Goal: Task Accomplishment & Management: Manage account settings

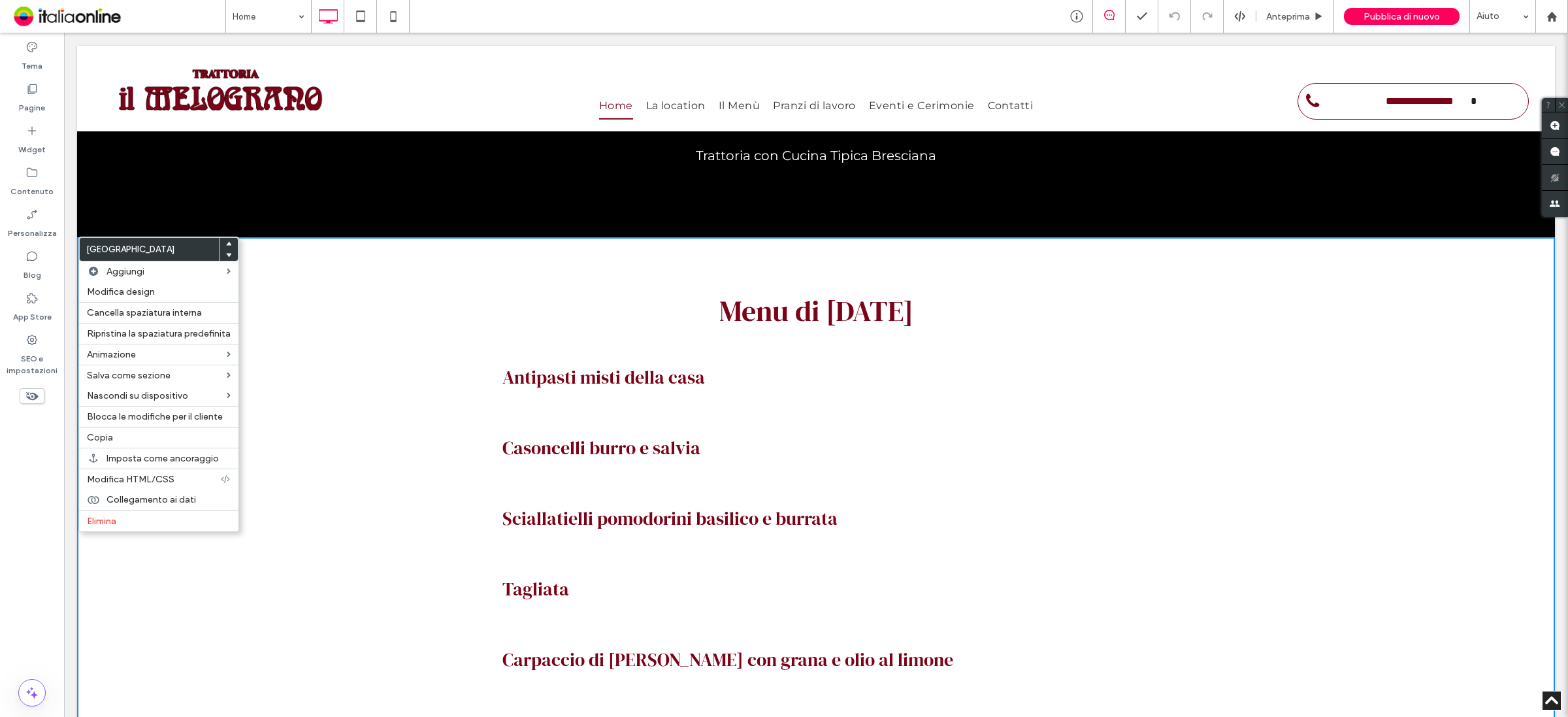
click at [380, 307] on div "Menu di [DATE] Menu Antipasti misti della casa Casoncelli burro e salvia Sciall…" at bounding box center [816, 597] width 1478 height 720
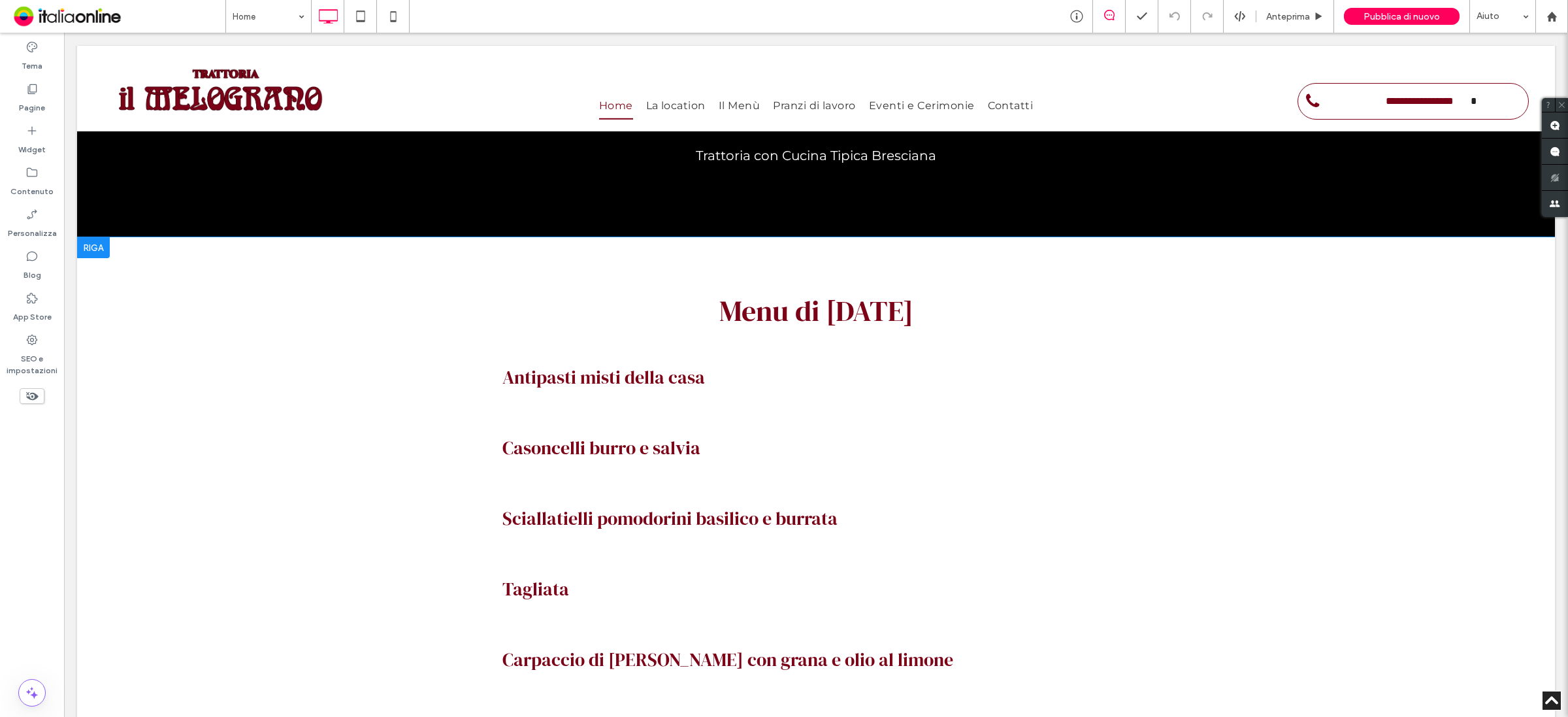
click at [136, 525] on div "Menu di [DATE] Menu Antipasti misti della casa Casoncelli burro e salvia Sciall…" at bounding box center [816, 597] width 1478 height 720
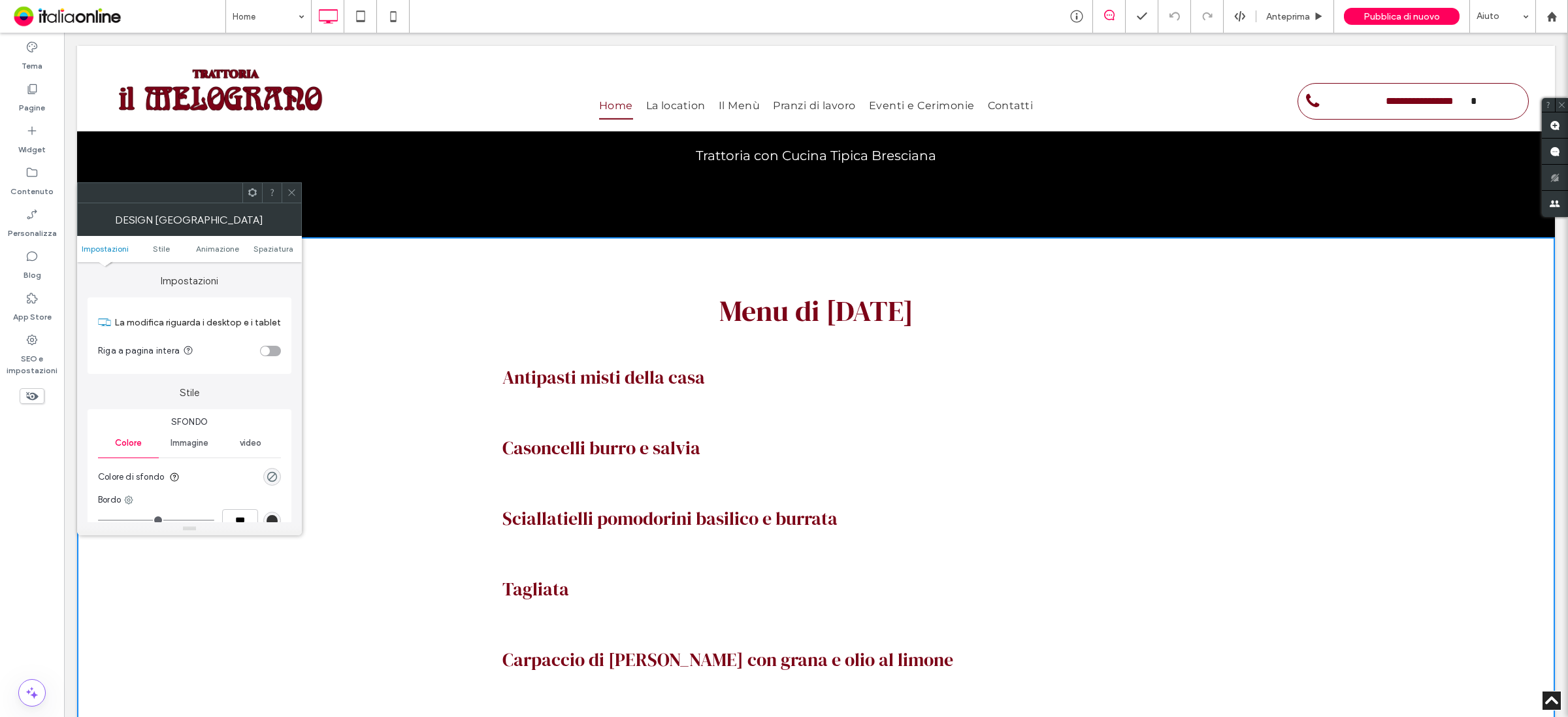
click at [403, 320] on div "Menu di [DATE] Menu Antipasti misti della casa Casoncelli burro e salvia Sciall…" at bounding box center [816, 597] width 1478 height 720
click at [301, 190] on div at bounding box center [189, 193] width 225 height 21
drag, startPoint x: 292, startPoint y: 193, endPoint x: 274, endPoint y: 191, distance: 18.1
click at [292, 193] on icon at bounding box center [291, 192] width 10 height 10
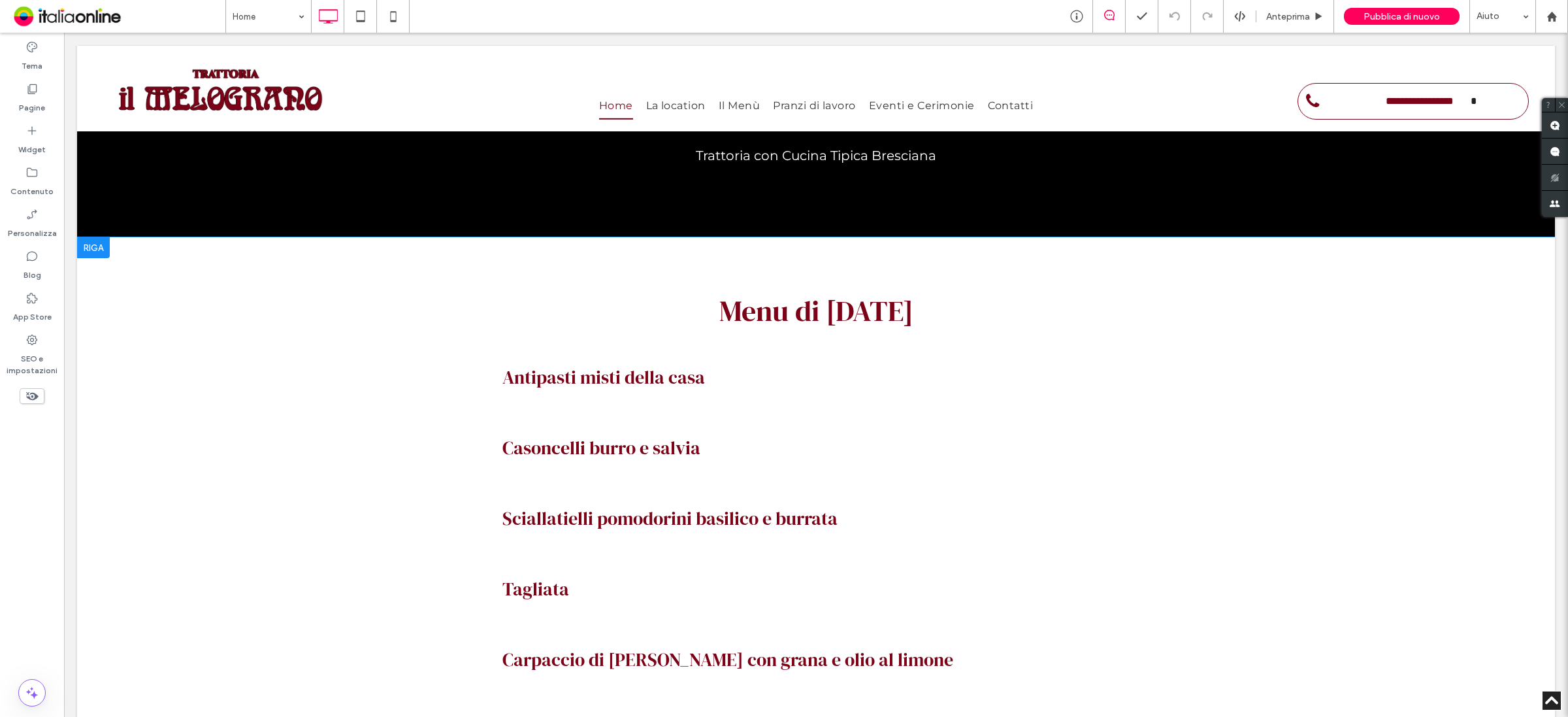
click at [109, 254] on div at bounding box center [94, 248] width 33 height 21
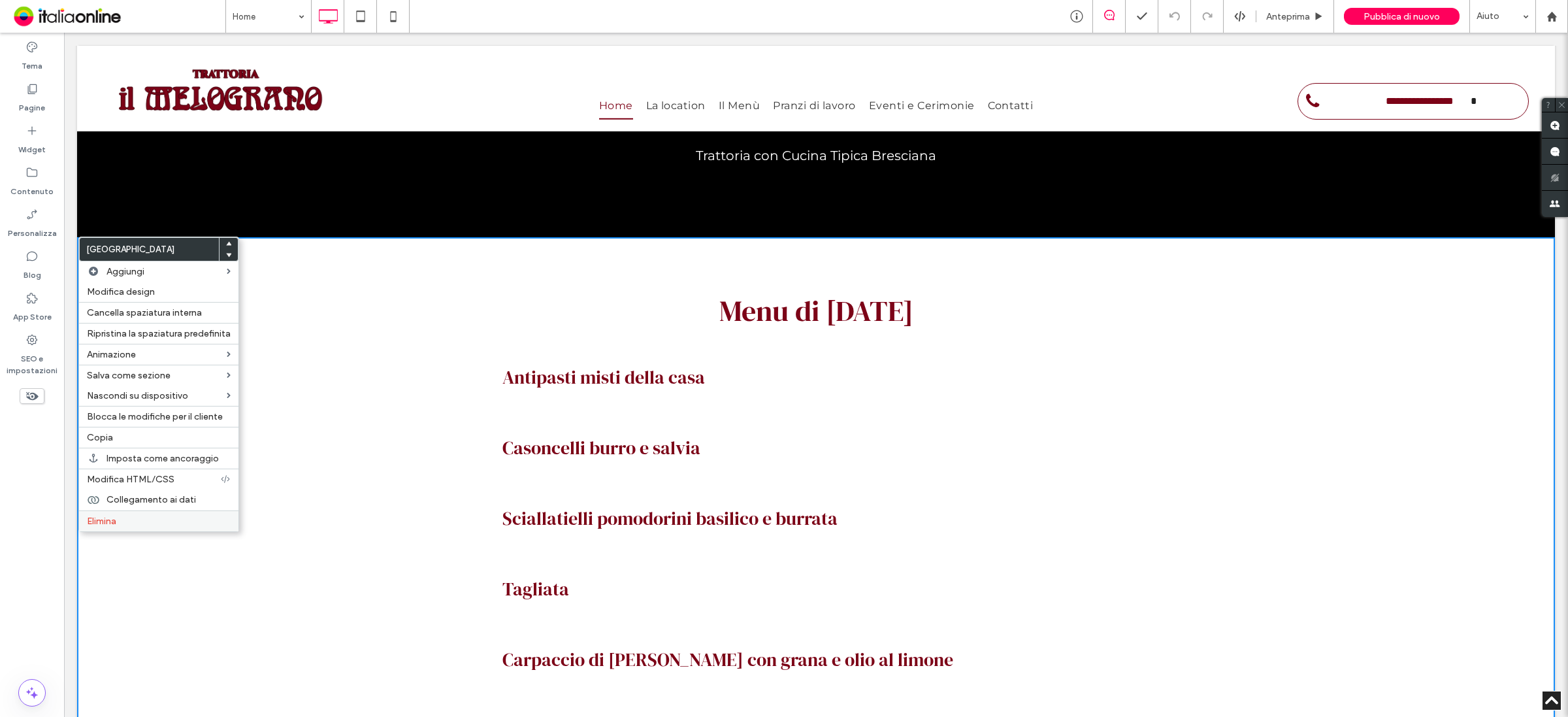
click at [123, 525] on label "Elimina" at bounding box center [159, 521] width 143 height 11
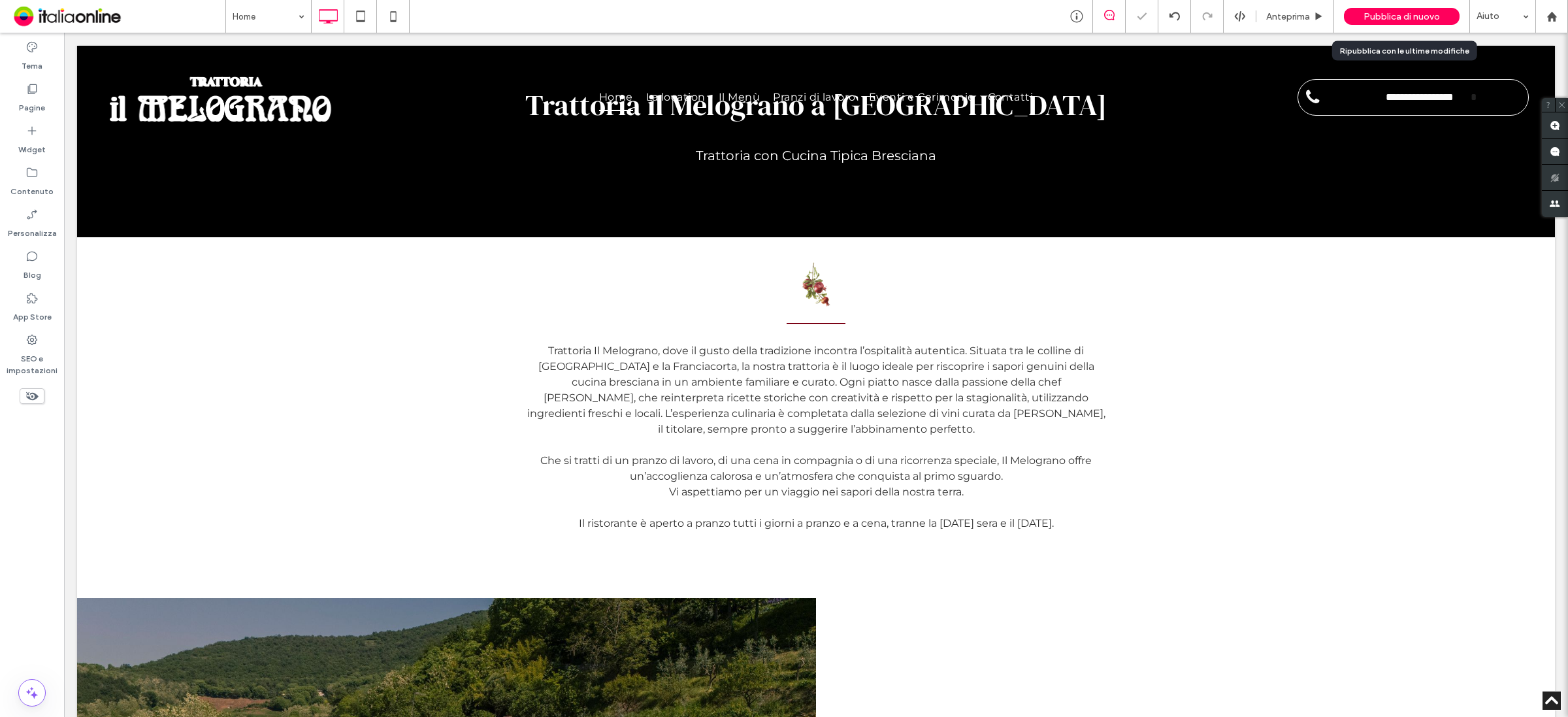
click at [1372, 11] on span "Pubblica di nuovo" at bounding box center [1401, 16] width 77 height 11
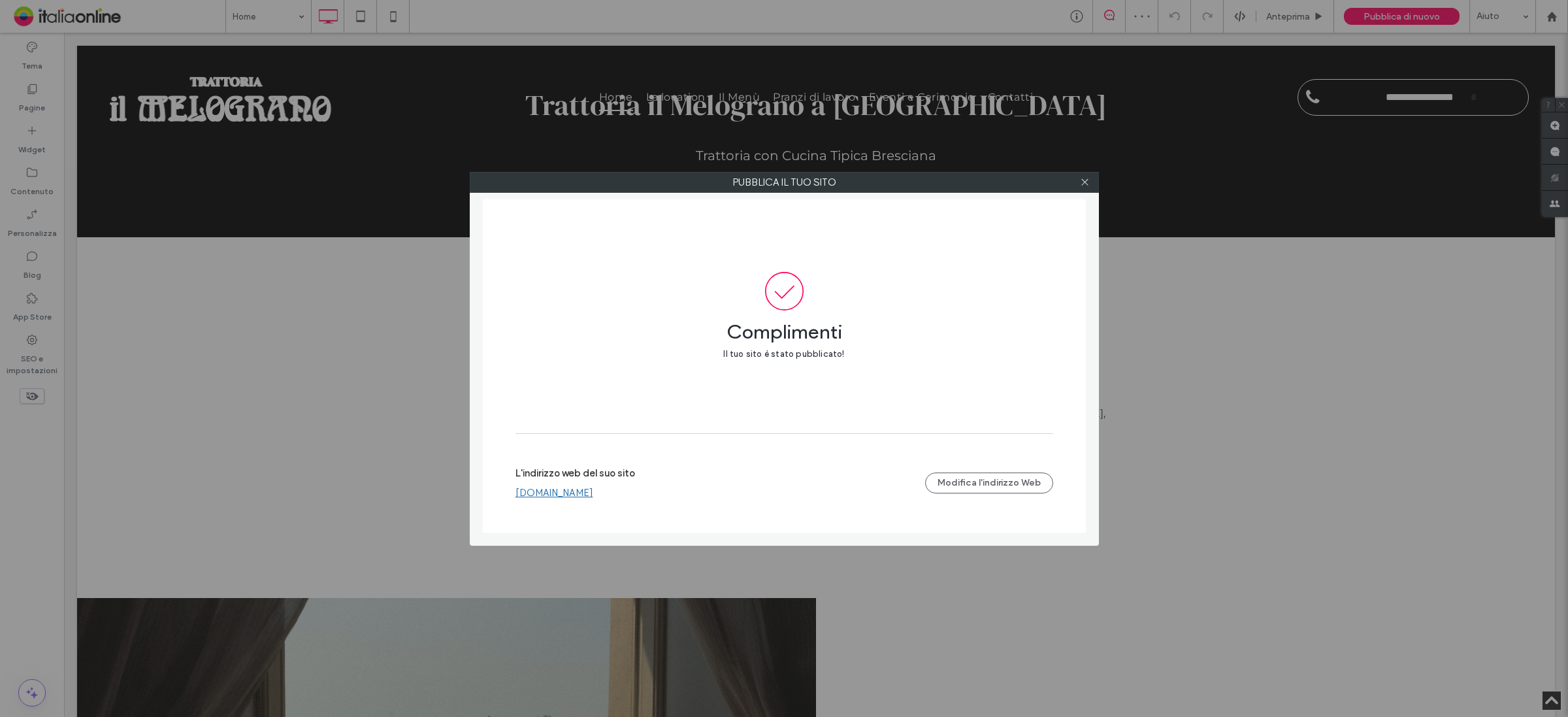
click at [582, 492] on link "[DOMAIN_NAME]" at bounding box center [554, 493] width 78 height 12
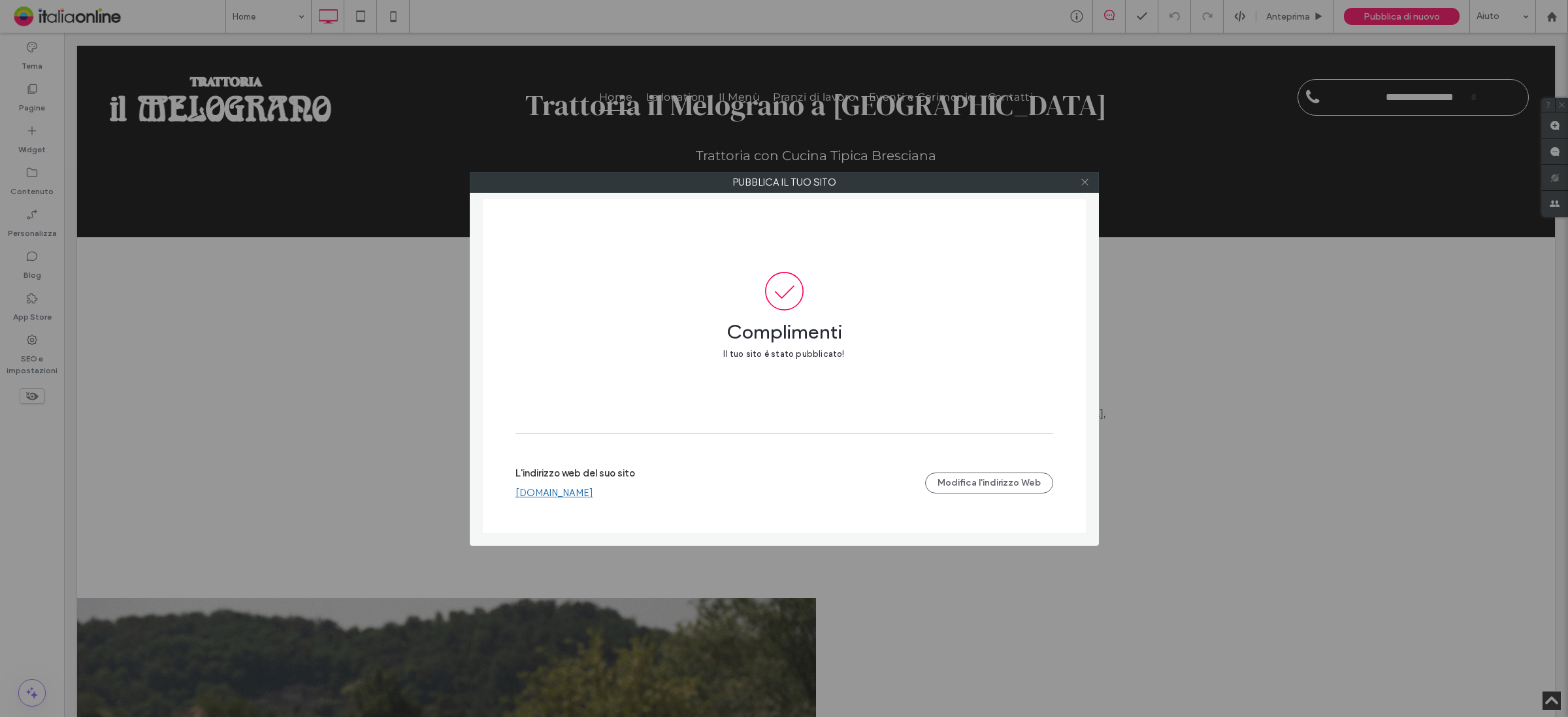
drag, startPoint x: 1080, startPoint y: 177, endPoint x: 786, endPoint y: 0, distance: 343.2
click at [1080, 177] on icon at bounding box center [1085, 182] width 10 height 10
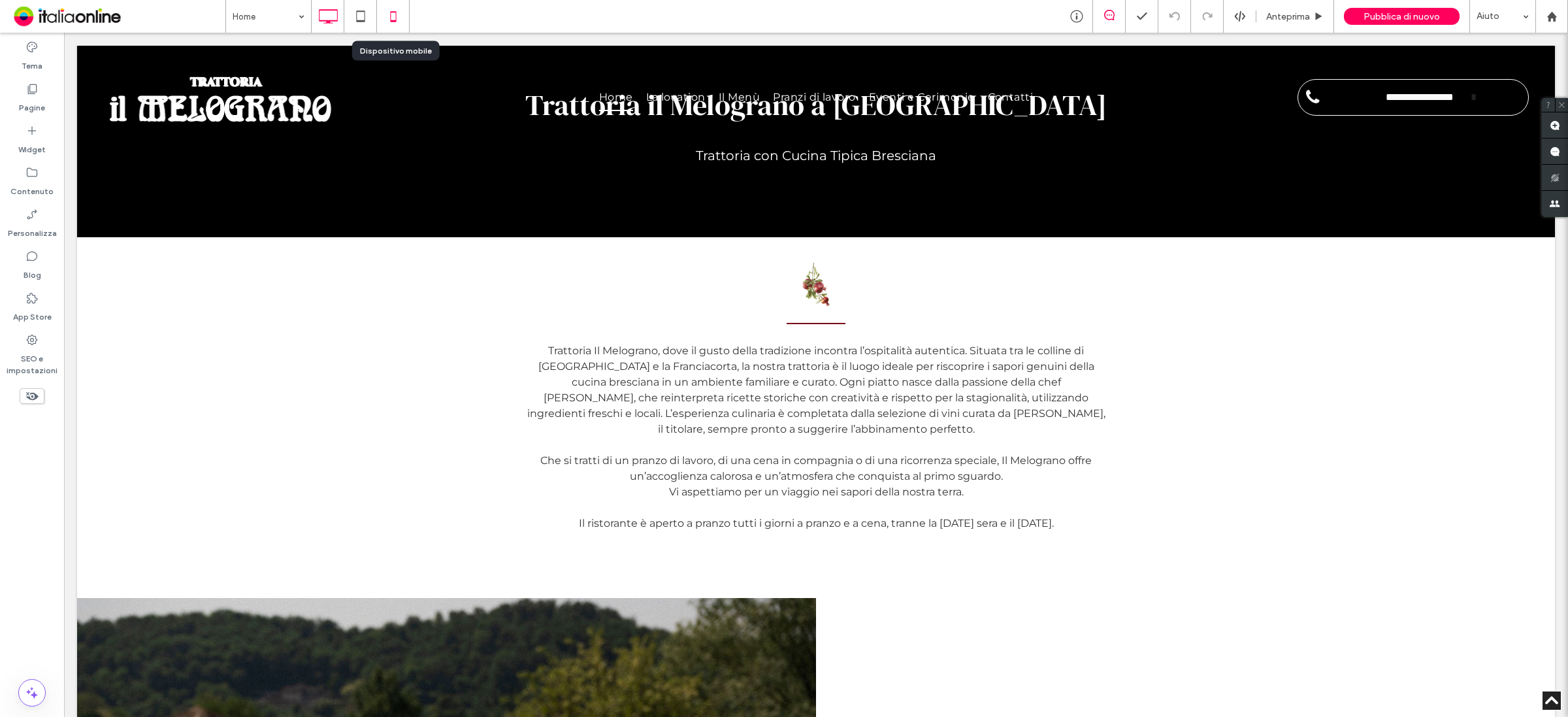
click at [400, 23] on icon at bounding box center [393, 16] width 26 height 26
